Goal: Book appointment/travel/reservation

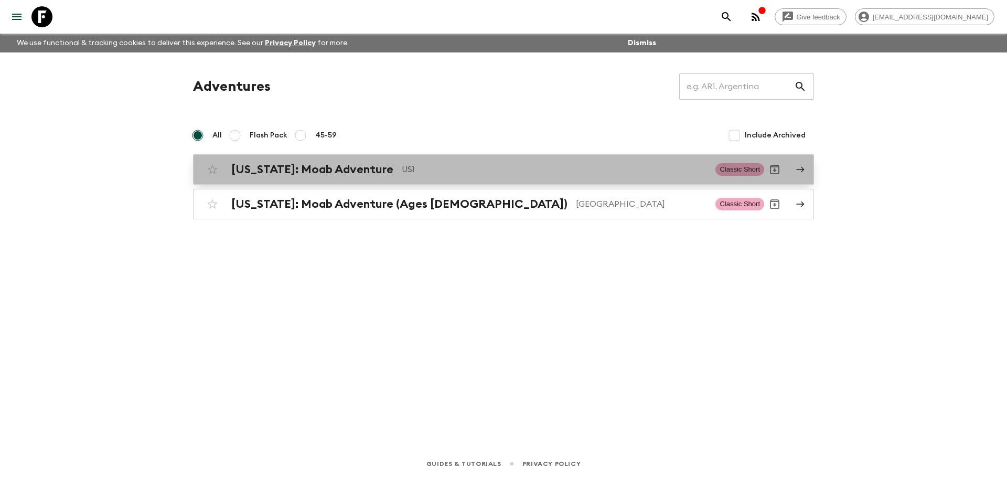
click at [326, 168] on h2 "[US_STATE]: Moab Adventure" at bounding box center [312, 170] width 162 height 14
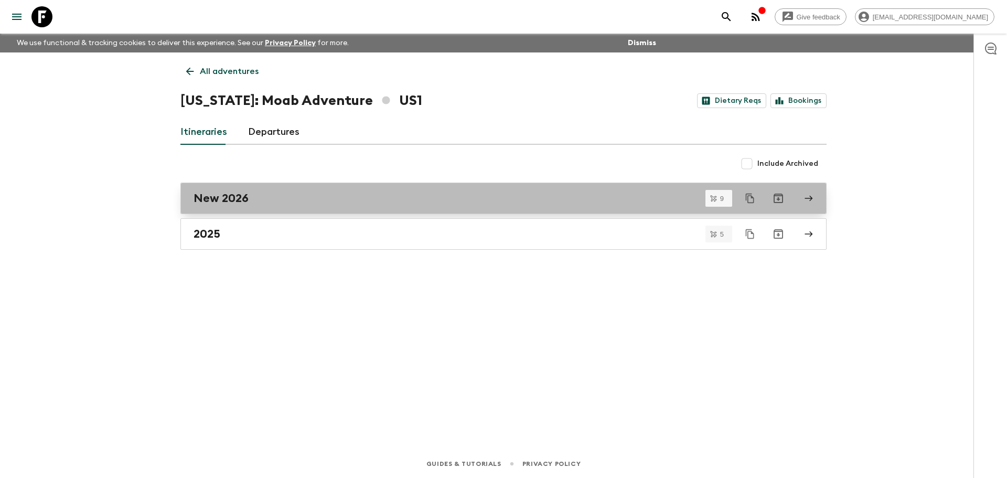
click at [252, 200] on div "New 2026" at bounding box center [493, 198] width 600 height 14
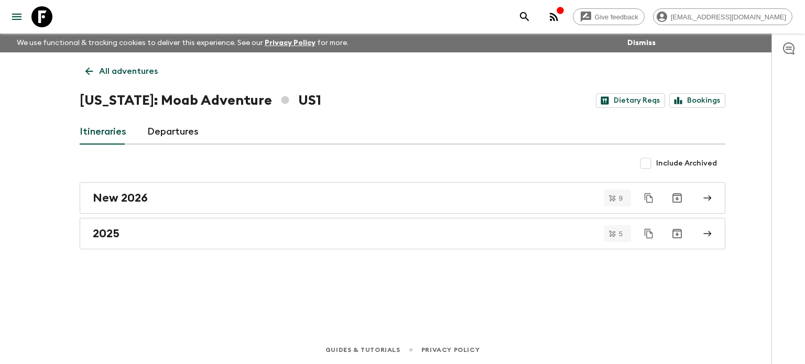
click at [92, 69] on icon at bounding box center [89, 72] width 12 height 12
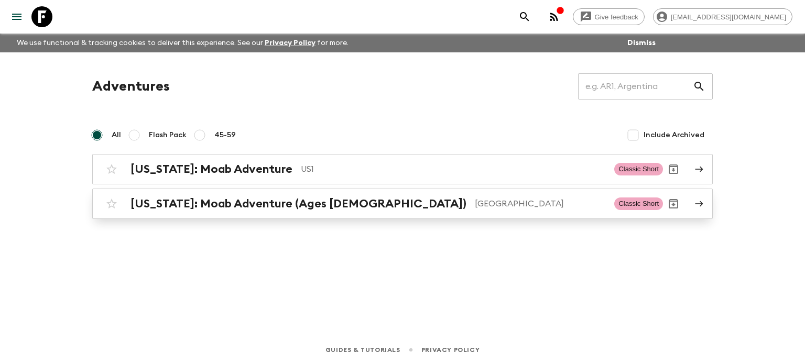
click at [273, 211] on div "[US_STATE]: Moab Adventure (Ages [DEMOGRAPHIC_DATA]) [GEOGRAPHIC_DATA] Classic …" at bounding box center [382, 203] width 562 height 21
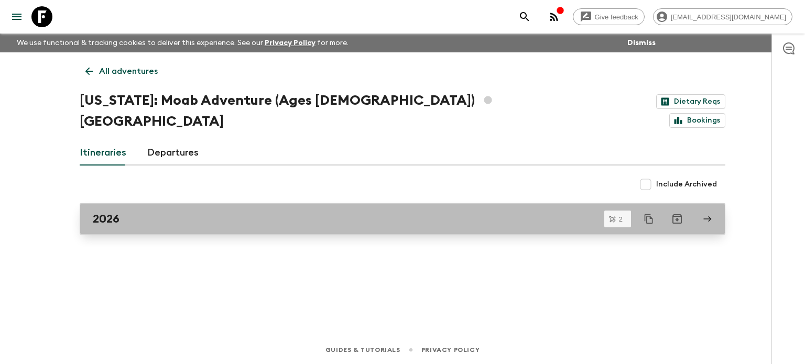
click at [133, 212] on div "2026" at bounding box center [393, 219] width 600 height 14
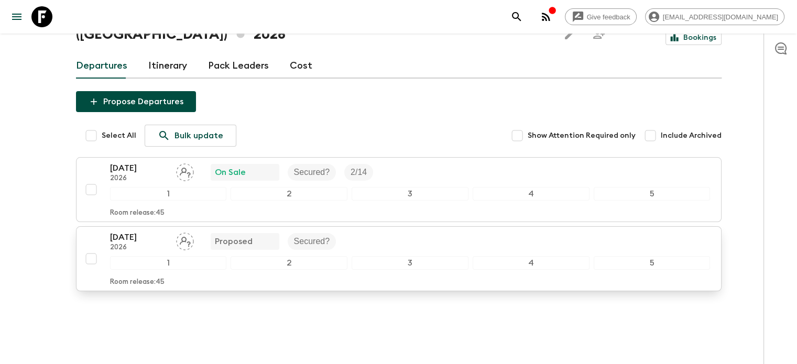
scroll to position [88, 0]
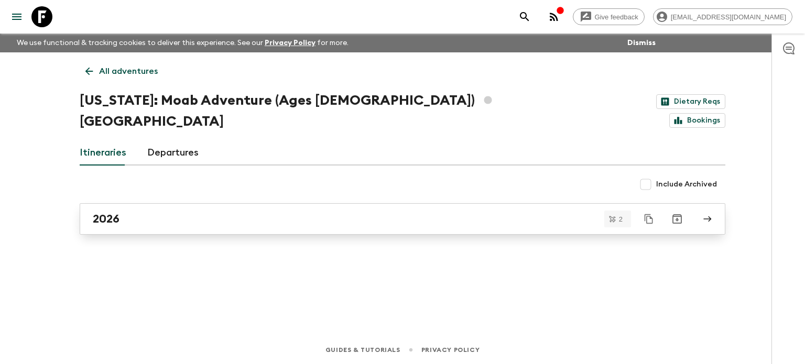
click at [175, 212] on div "2026" at bounding box center [393, 219] width 600 height 14
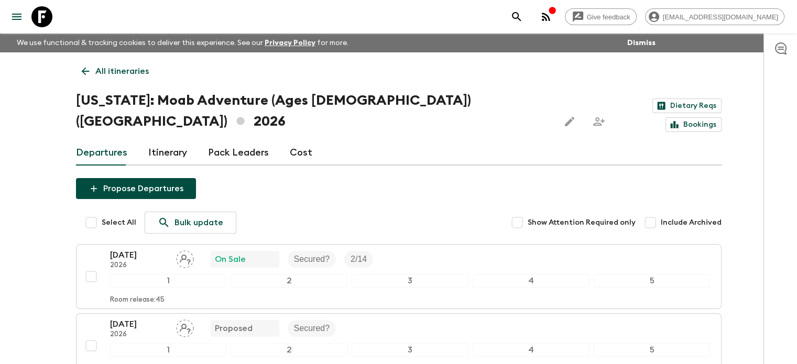
click at [82, 71] on icon at bounding box center [85, 72] width 8 height 8
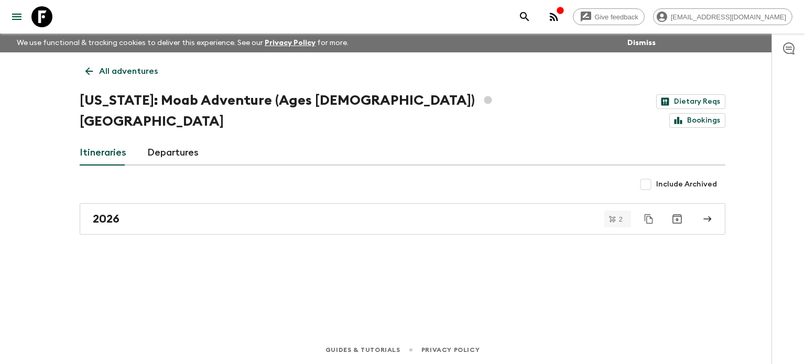
click at [87, 69] on icon at bounding box center [89, 72] width 12 height 12
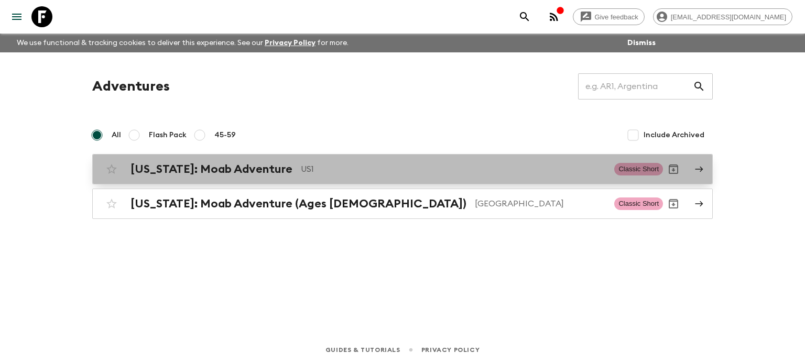
click at [187, 167] on h2 "[US_STATE]: Moab Adventure" at bounding box center [212, 170] width 162 height 14
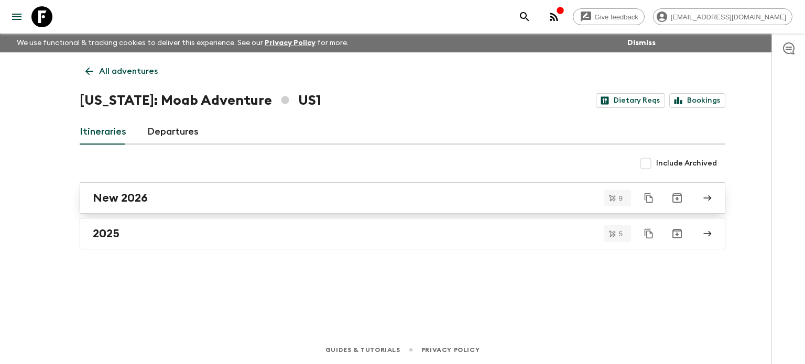
click at [128, 204] on h2 "New 2026" at bounding box center [120, 198] width 55 height 14
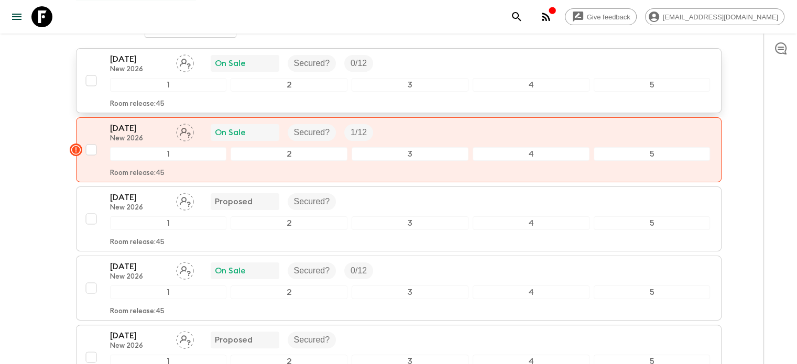
scroll to position [157, 0]
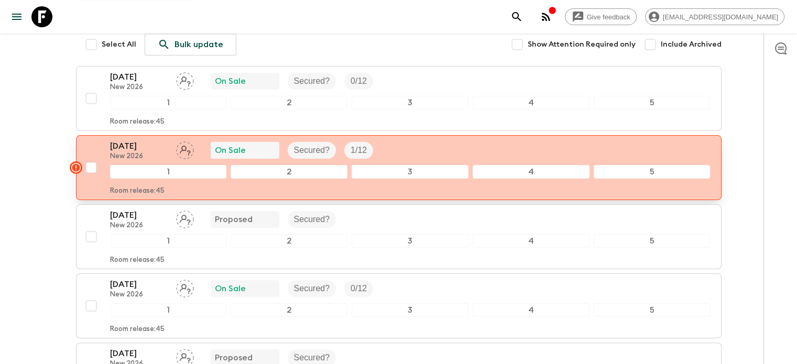
click at [73, 166] on rect "button" at bounding box center [76, 167] width 13 height 13
